Goal: Task Accomplishment & Management: Manage account settings

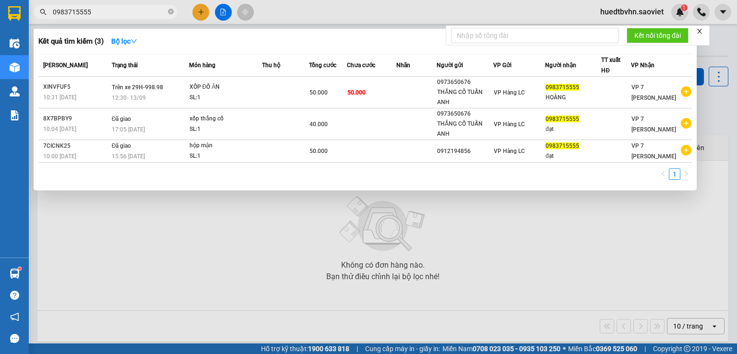
click at [168, 8] on span at bounding box center [171, 12] width 6 height 9
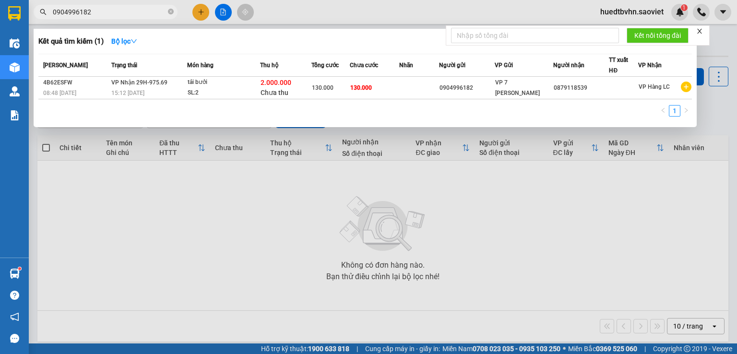
type input "0904996182"
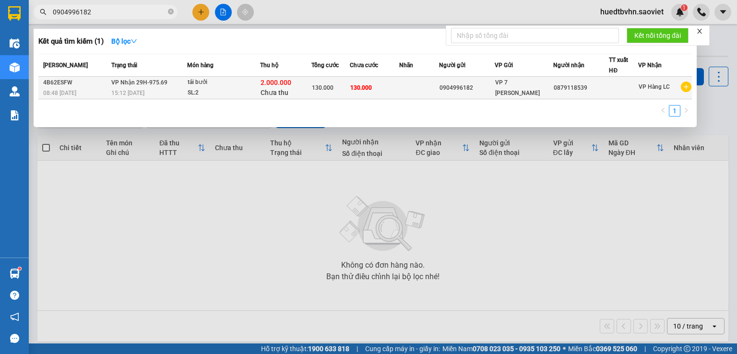
click at [142, 88] on div "15:12 [DATE]" at bounding box center [148, 93] width 75 height 11
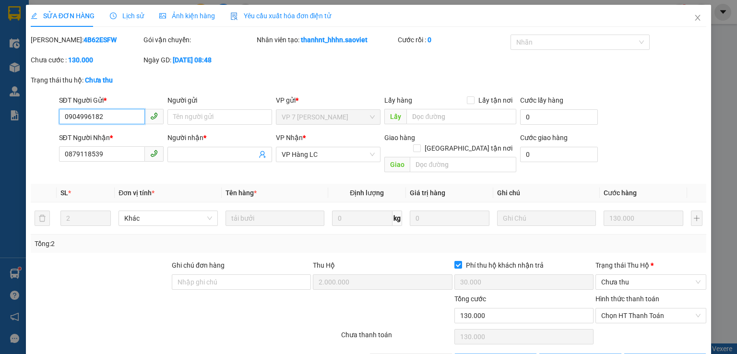
type input "0904996182"
type input "0879118539"
type input "2.000.000"
type input "30.000"
type input "130.000"
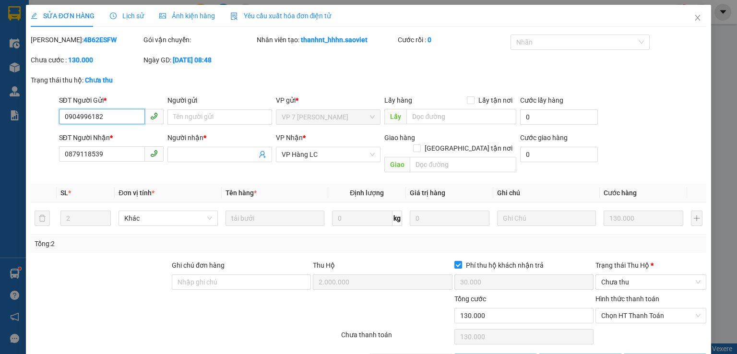
type input "130.000"
click at [110, 12] on icon "clock-circle" at bounding box center [113, 15] width 7 height 7
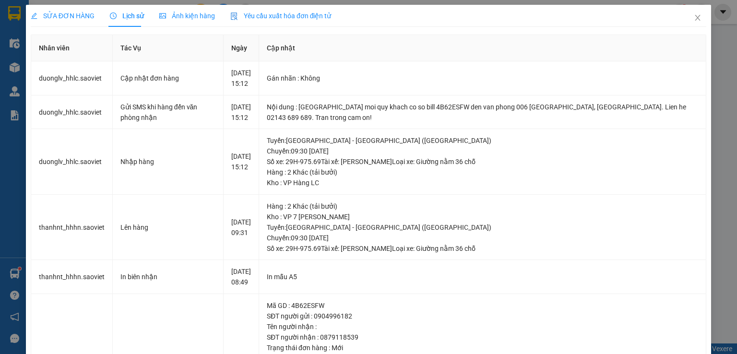
click at [148, 18] on div "SỬA ĐƠN HÀNG Lịch sử Ảnh kiện hàng Yêu cầu xuất hóa đơn điện tử" at bounding box center [181, 16] width 301 height 22
click at [694, 22] on icon "close" at bounding box center [698, 18] width 8 height 8
